Goal: Find specific fact: Find specific fact

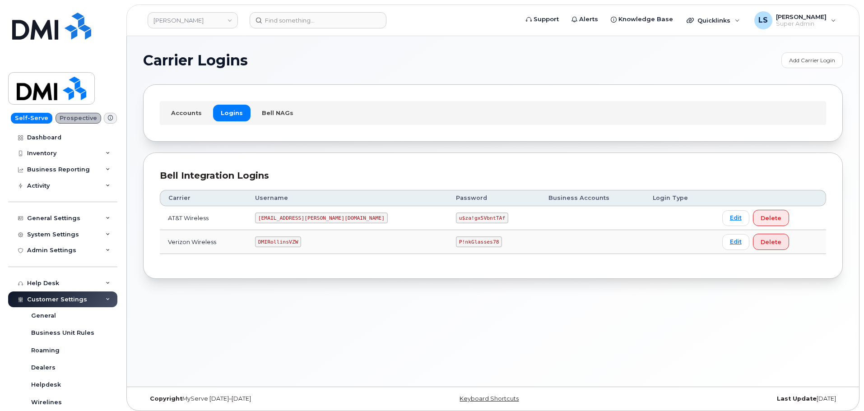
click at [456, 242] on code "P!nkGlasses78" at bounding box center [479, 242] width 46 height 11
